Goal: Transaction & Acquisition: Purchase product/service

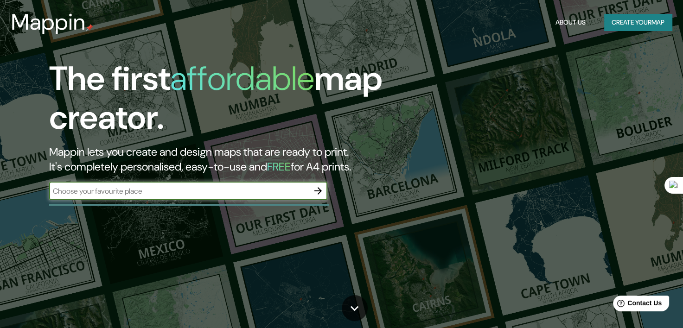
click at [209, 188] on input "text" at bounding box center [179, 191] width 260 height 11
type input "Reforma s/n, [GEOGRAPHIC_DATA], Col."
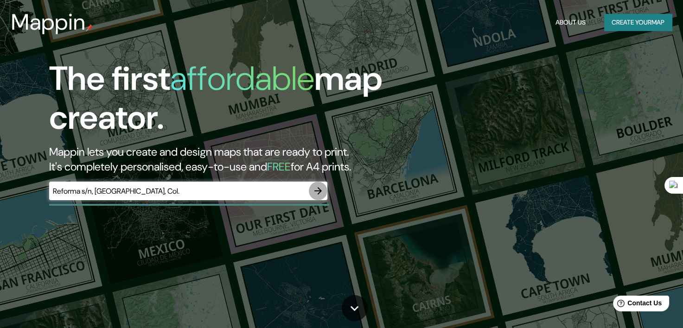
click at [318, 191] on icon "button" at bounding box center [317, 190] width 11 height 11
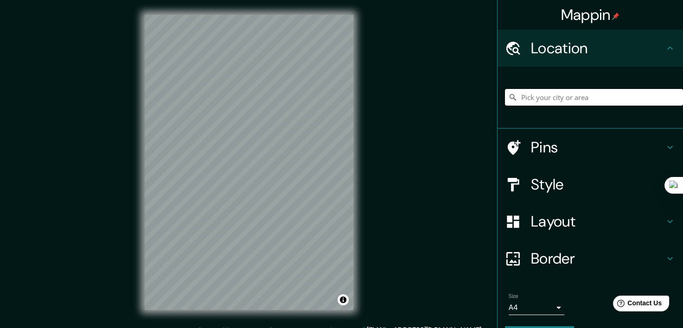
click at [561, 97] on input "Pick your city or area" at bounding box center [594, 97] width 178 height 17
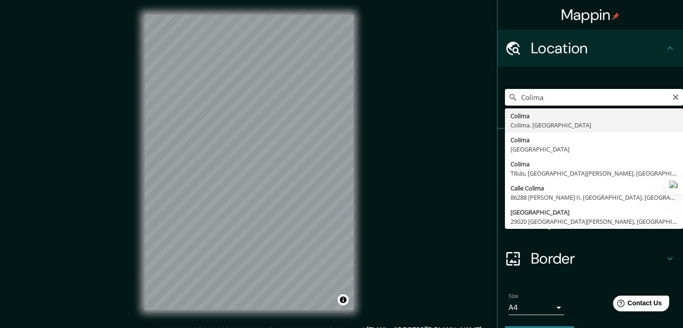
type input "Colima, Colima, [GEOGRAPHIC_DATA]"
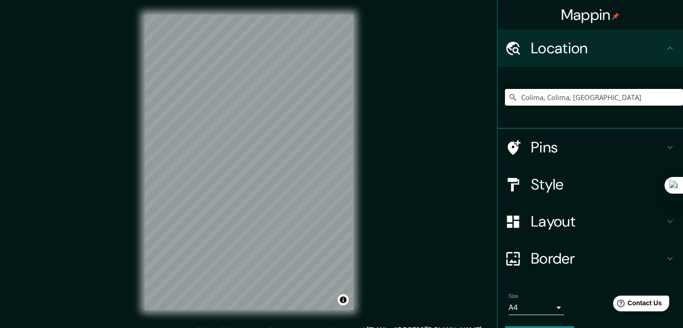
click at [556, 184] on h4 "Style" at bounding box center [597, 184] width 133 height 19
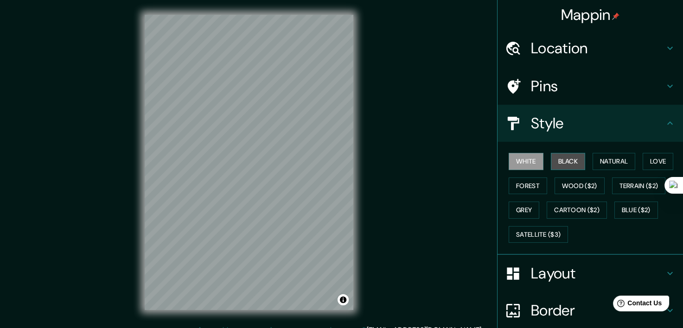
click at [557, 158] on button "Black" at bounding box center [568, 161] width 35 height 17
click at [595, 158] on button "Natural" at bounding box center [613, 161] width 43 height 17
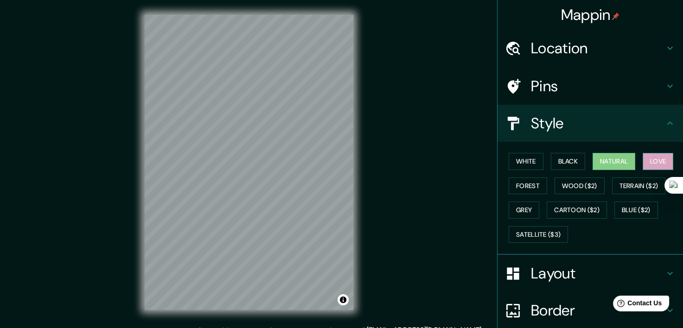
click at [649, 158] on button "Love" at bounding box center [657, 161] width 31 height 17
click at [526, 184] on button "Forest" at bounding box center [527, 185] width 38 height 17
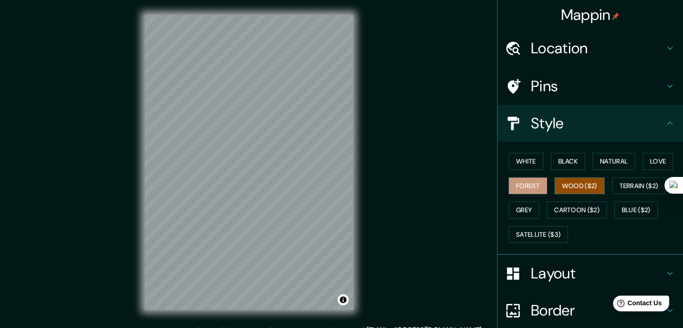
click at [569, 185] on button "Wood ($2)" at bounding box center [579, 185] width 50 height 17
click at [622, 182] on button "Terrain ($2)" at bounding box center [639, 185] width 54 height 17
click at [577, 182] on button "Wood ($2)" at bounding box center [579, 185] width 50 height 17
click at [602, 167] on button "Natural" at bounding box center [613, 161] width 43 height 17
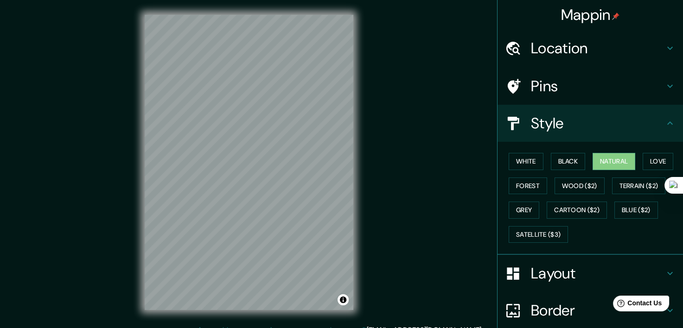
click at [570, 133] on div "Style" at bounding box center [589, 123] width 185 height 37
click at [571, 83] on h4 "Pins" at bounding box center [597, 86] width 133 height 19
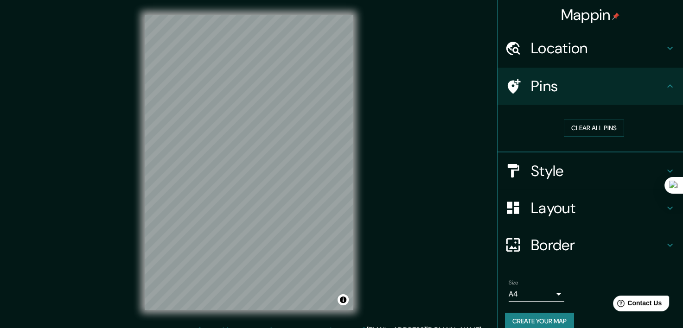
click at [557, 37] on div "Location" at bounding box center [589, 48] width 185 height 37
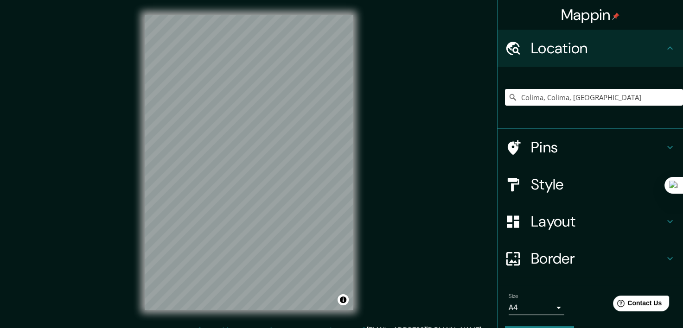
click at [558, 48] on h4 "Location" at bounding box center [597, 48] width 133 height 19
click at [545, 230] on h4 "Layout" at bounding box center [597, 221] width 133 height 19
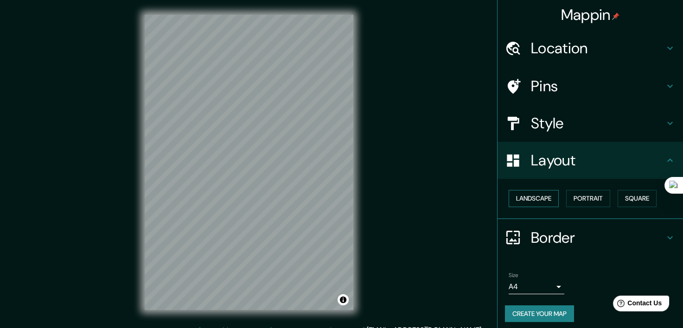
click at [531, 199] on button "Landscape" at bounding box center [533, 198] width 50 height 17
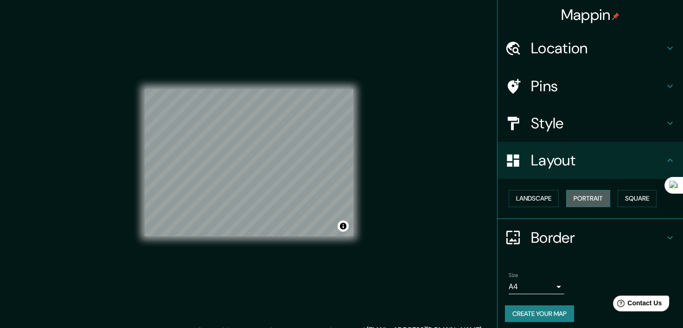
click at [580, 196] on button "Portrait" at bounding box center [588, 198] width 44 height 17
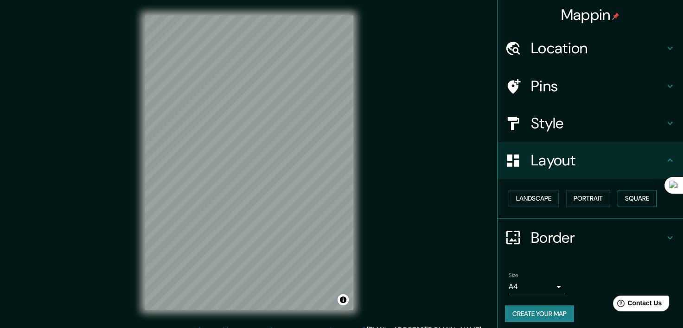
click at [634, 200] on button "Square" at bounding box center [636, 198] width 39 height 17
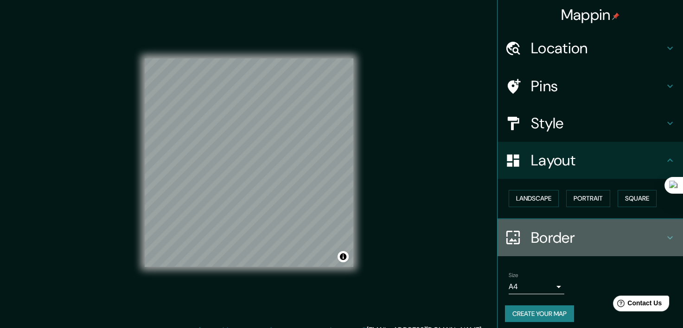
click at [563, 239] on h4 "Border" at bounding box center [597, 237] width 133 height 19
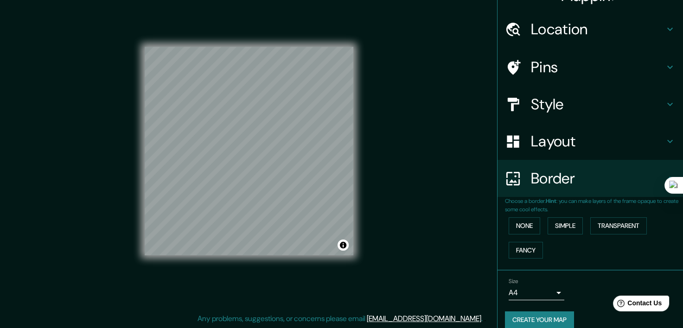
scroll to position [30, 0]
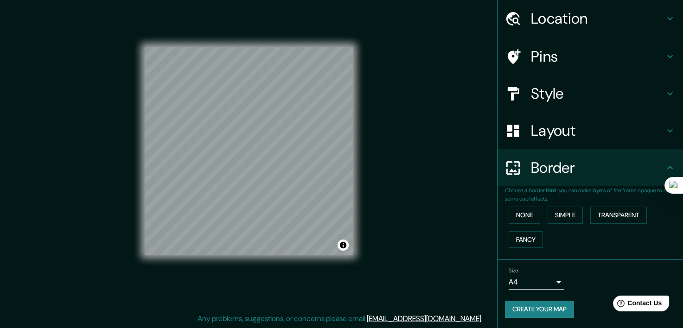
click at [551, 289] on div "Size A4 single" at bounding box center [590, 279] width 171 height 30
click at [551, 283] on body "Mappin Location [GEOGRAPHIC_DATA], [GEOGRAPHIC_DATA], [GEOGRAPHIC_DATA] Pins St…" at bounding box center [341, 152] width 683 height 328
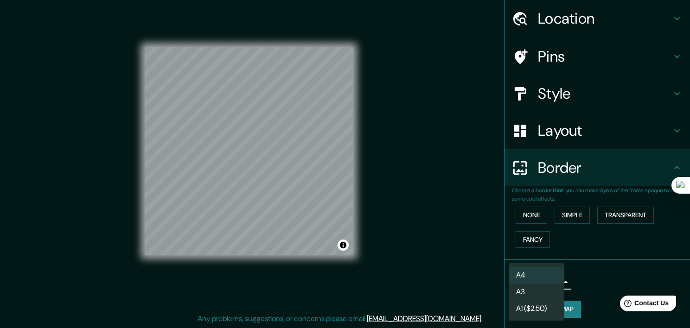
click at [584, 280] on div at bounding box center [345, 164] width 690 height 328
